Goal: Communication & Community: Answer question/provide support

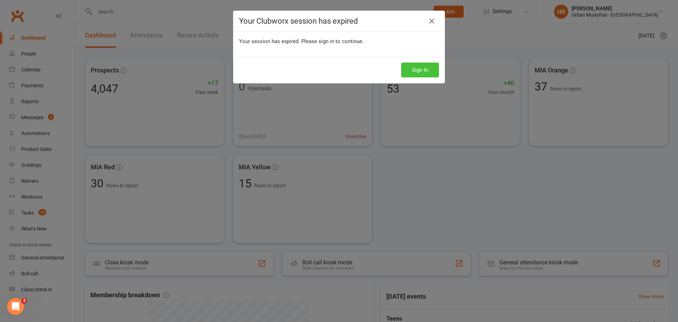
click at [428, 72] on button "Sign In" at bounding box center [420, 69] width 38 height 15
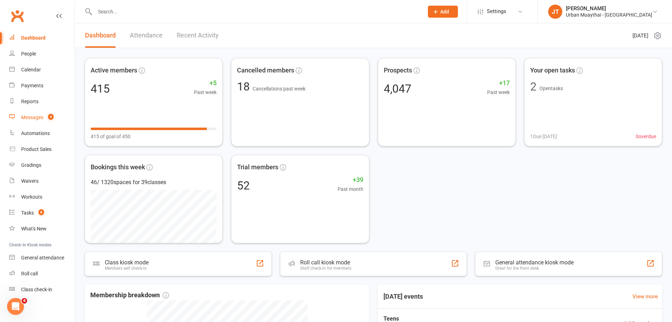
click at [33, 121] on link "Messages 4" at bounding box center [41, 117] width 65 height 16
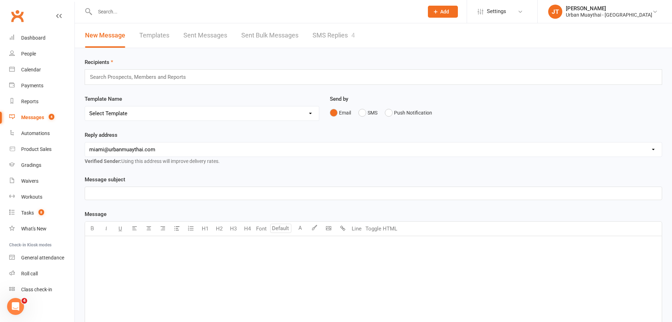
click at [317, 39] on link "SMS Replies 4" at bounding box center [334, 35] width 42 height 24
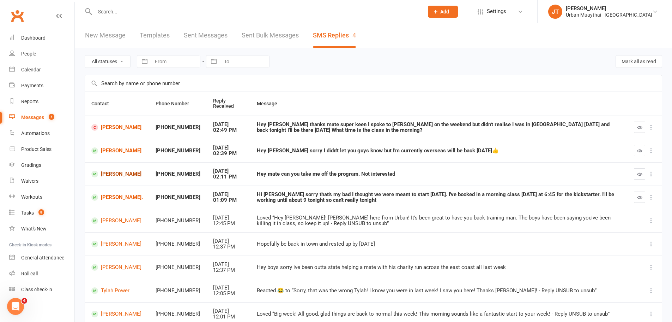
click at [116, 170] on link "Caleb Wallan" at bounding box center [117, 173] width 52 height 7
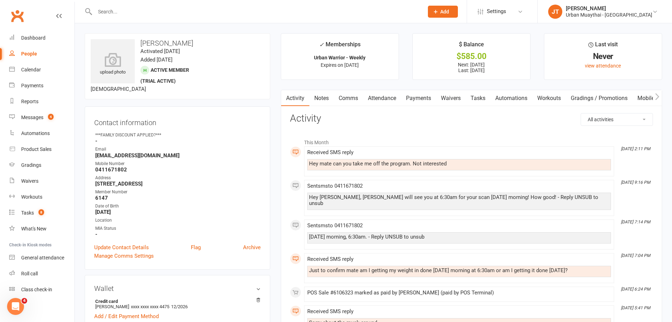
click at [423, 100] on link "Payments" at bounding box center [418, 98] width 35 height 16
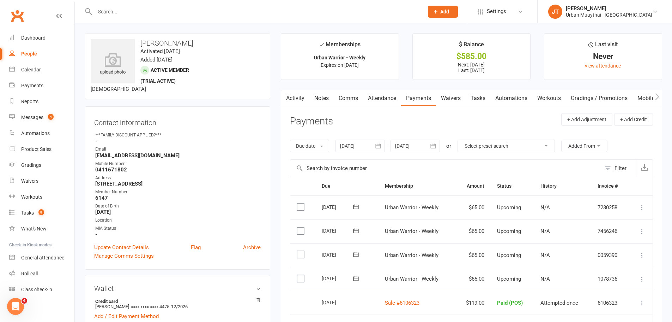
click at [304, 103] on link "Activity" at bounding box center [295, 98] width 28 height 16
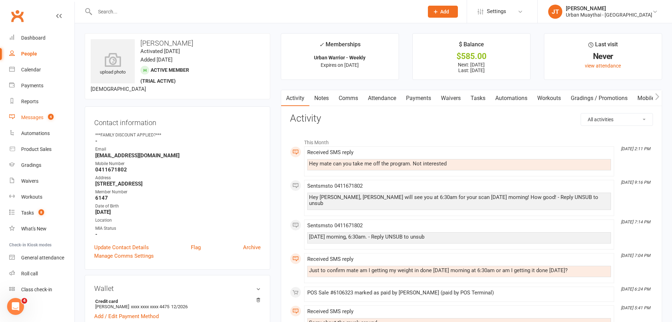
click at [47, 112] on link "Messages 4" at bounding box center [41, 117] width 65 height 16
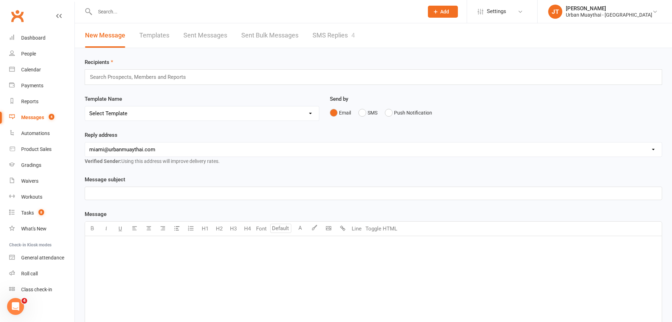
click at [359, 39] on div "New Message Templates Sent Messages Sent Bulk Messages SMS Replies 4" at bounding box center [220, 35] width 290 height 24
click at [340, 35] on link "SMS Replies 4" at bounding box center [334, 35] width 42 height 24
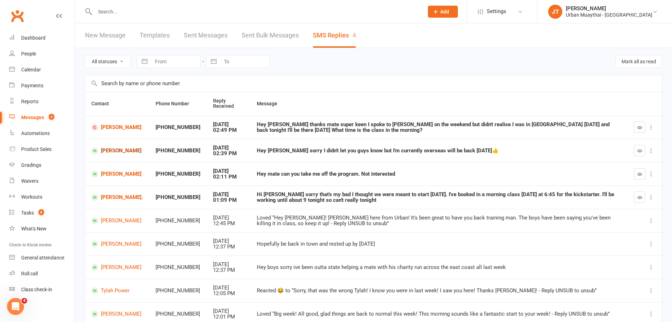
click at [115, 147] on link "Ashley Hayes" at bounding box center [117, 150] width 52 height 7
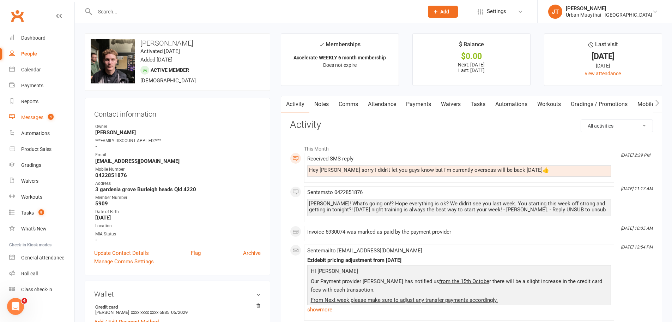
click at [38, 112] on link "Messages 4" at bounding box center [41, 117] width 65 height 16
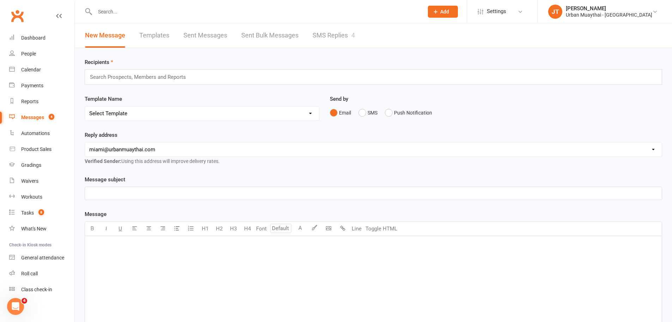
click at [335, 29] on link "SMS Replies 4" at bounding box center [334, 35] width 42 height 24
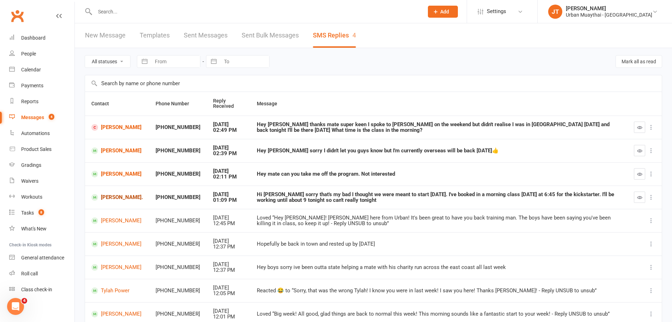
click at [112, 197] on link "Luke Matters." at bounding box center [117, 197] width 52 height 7
